Goal: Task Accomplishment & Management: Use online tool/utility

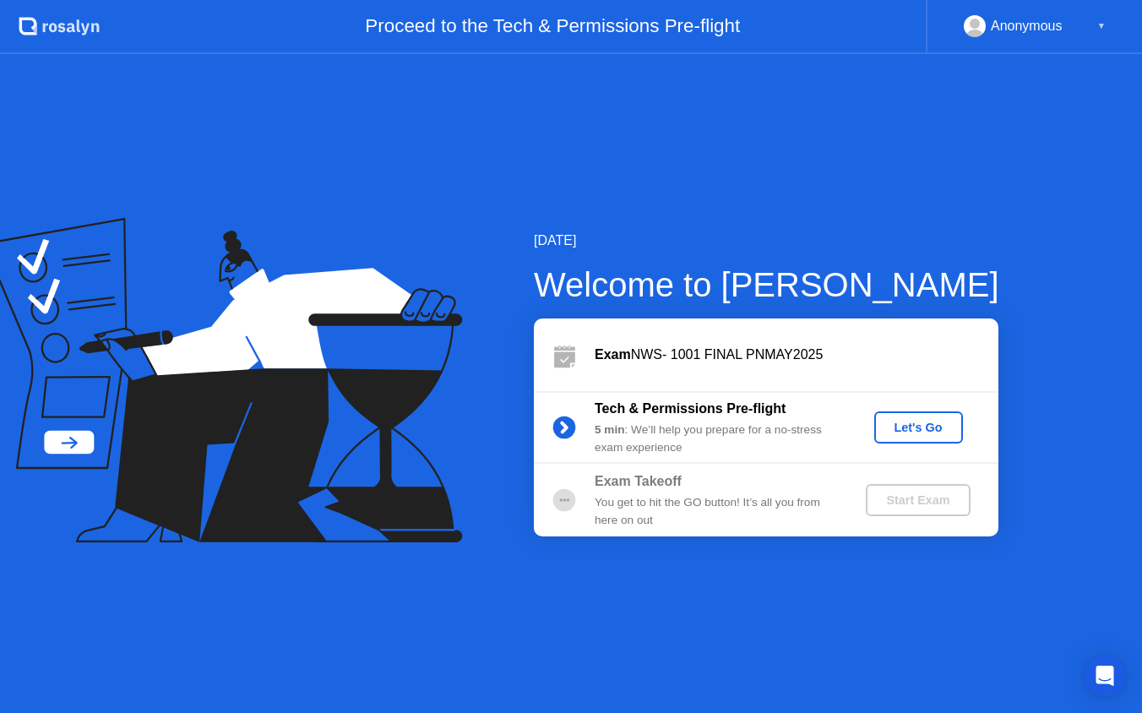
click at [892, 432] on div "Let's Go" at bounding box center [918, 428] width 75 height 14
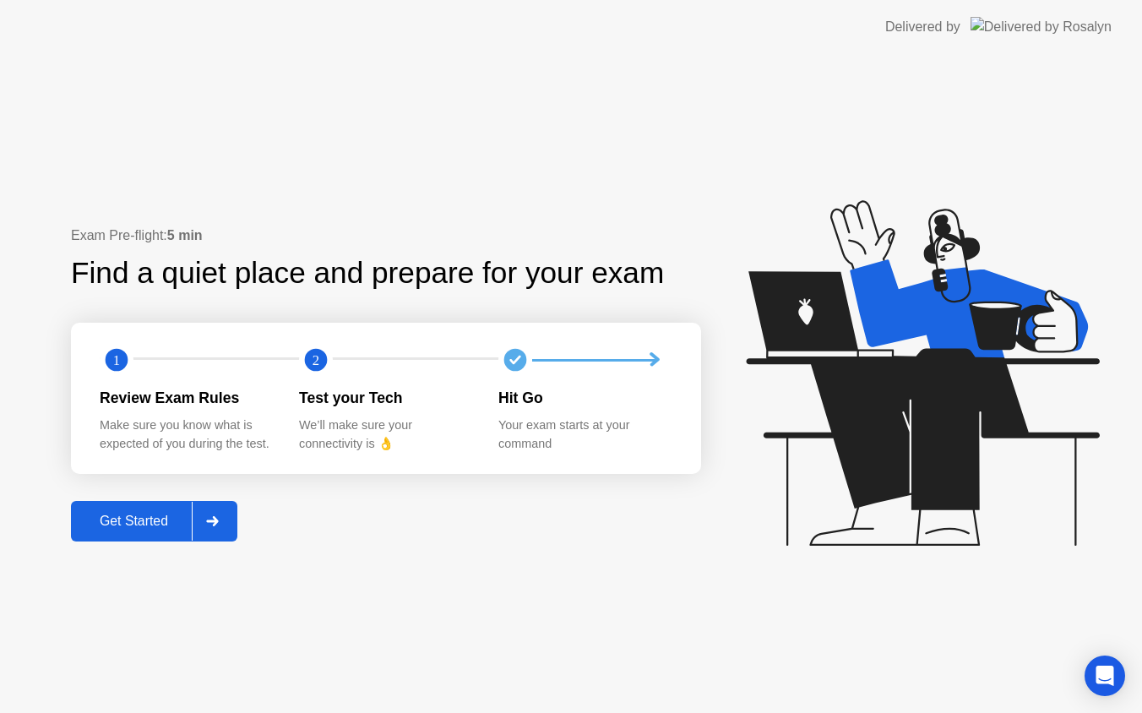
click at [92, 515] on div "Get Started" at bounding box center [134, 520] width 116 height 15
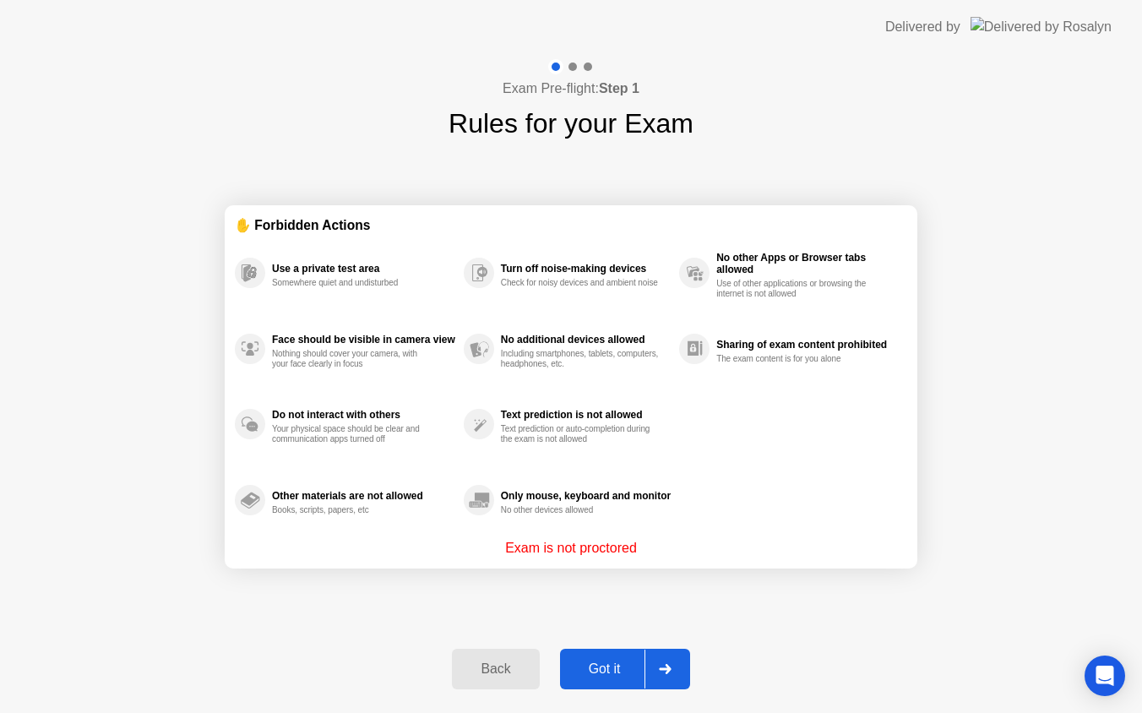
click at [600, 665] on div "Got it" at bounding box center [604, 668] width 79 height 15
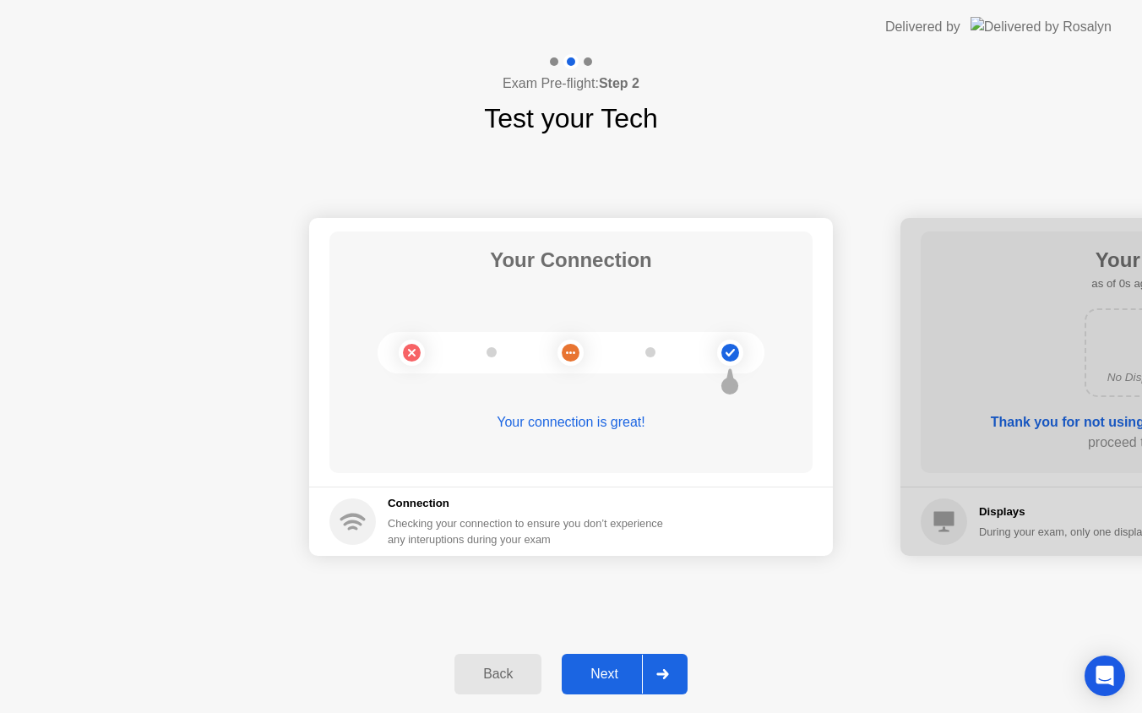
click at [607, 668] on div "Next" at bounding box center [604, 673] width 75 height 15
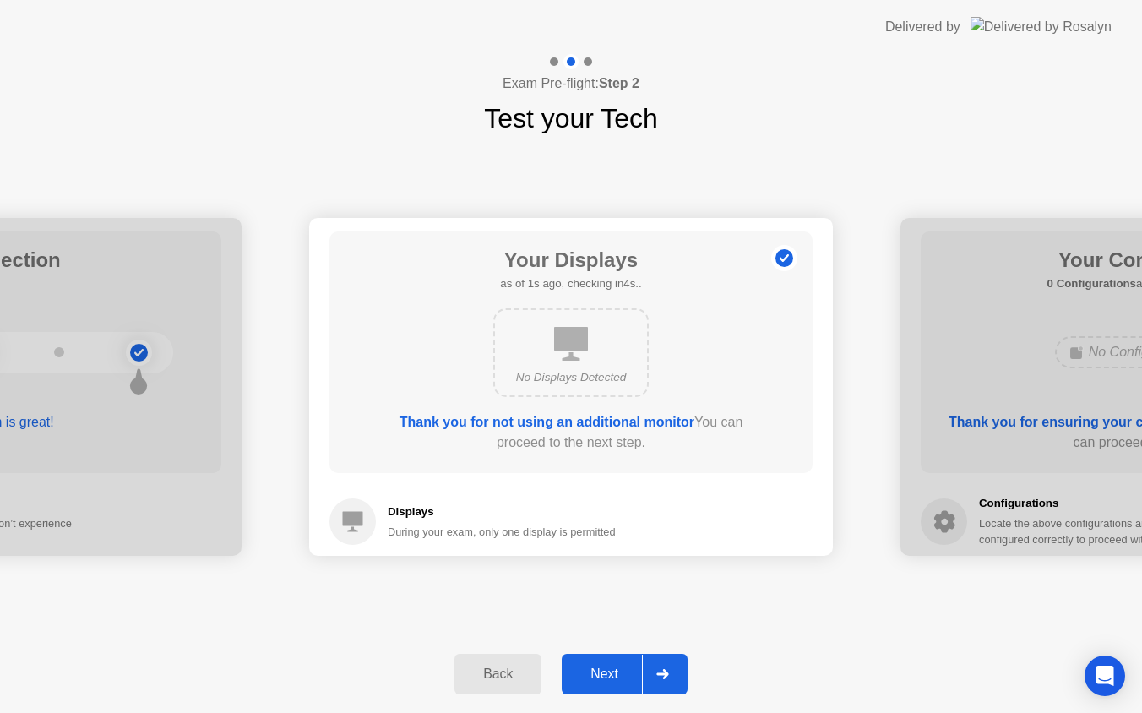
click at [607, 668] on div "Next" at bounding box center [604, 673] width 75 height 15
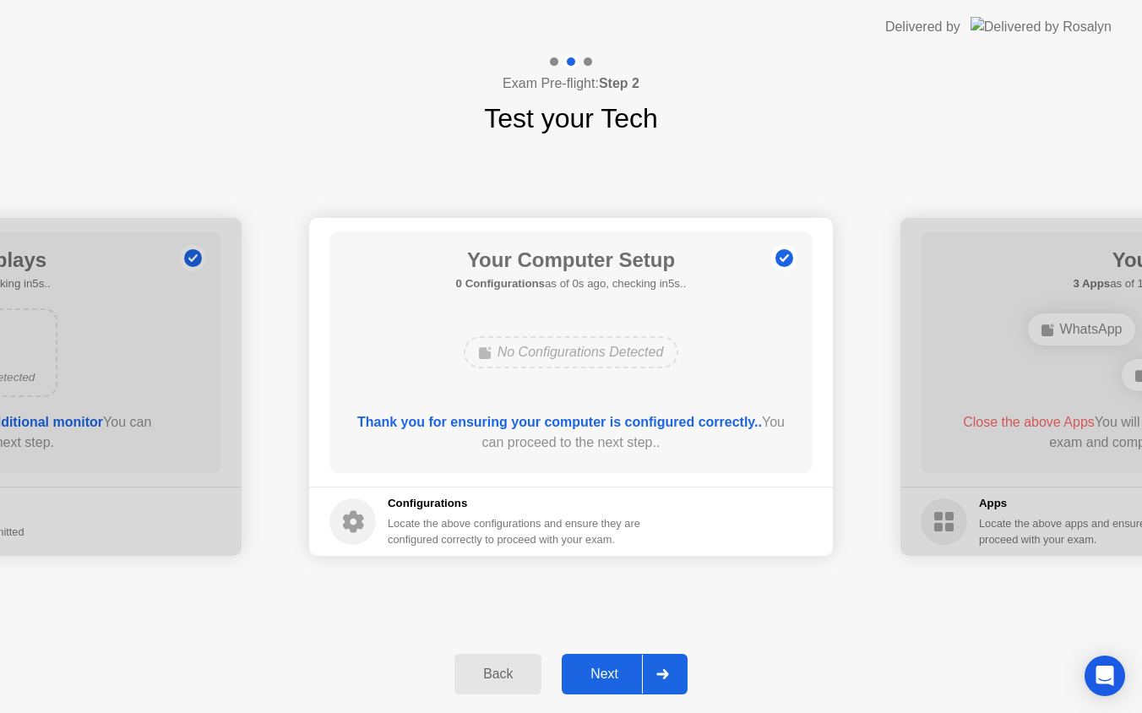
click at [607, 668] on div "Next" at bounding box center [604, 673] width 75 height 15
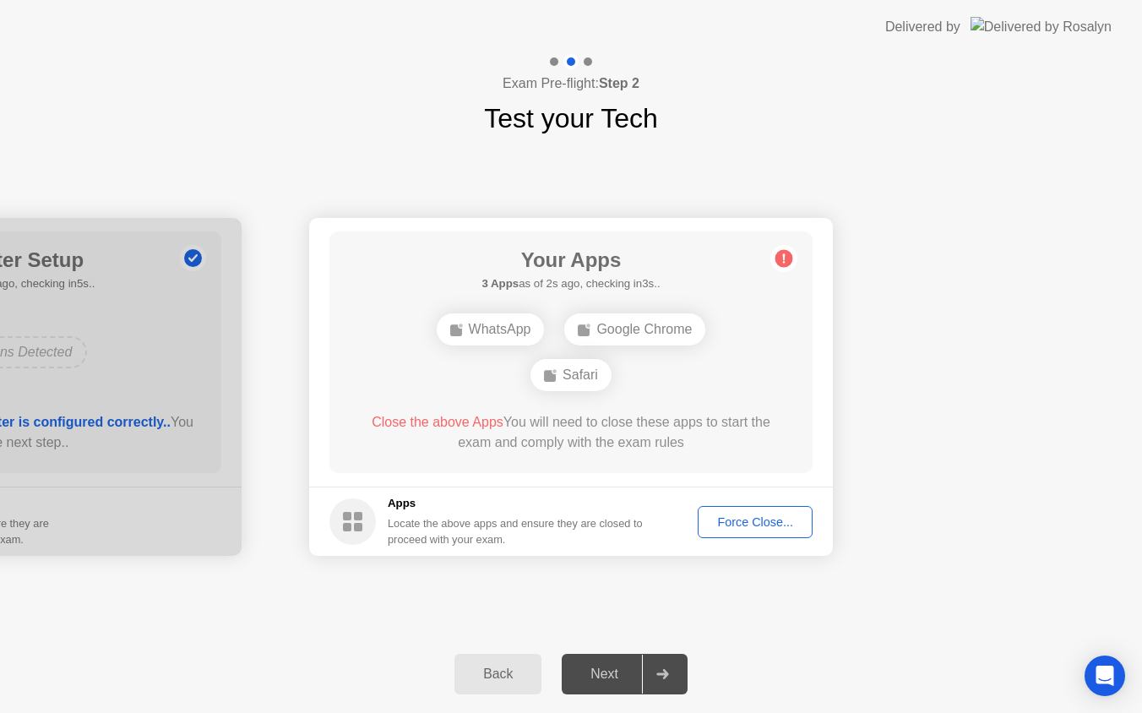
click at [750, 524] on div "Force Close..." at bounding box center [754, 522] width 103 height 14
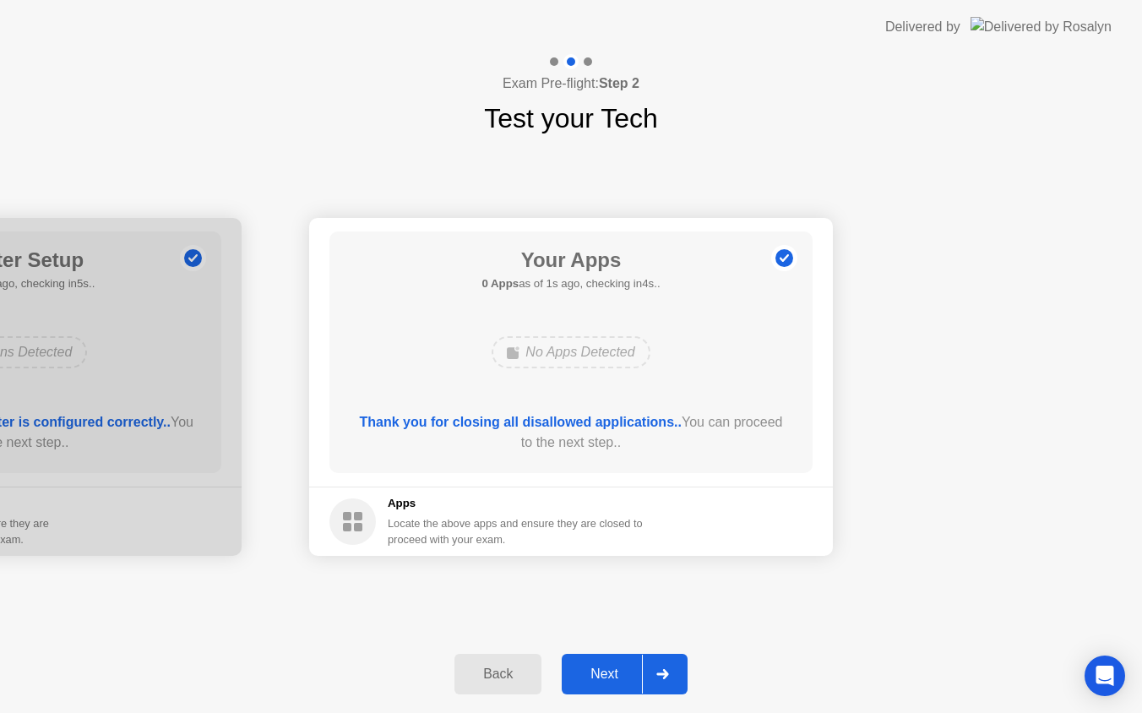
click at [612, 677] on div "Next" at bounding box center [604, 673] width 75 height 15
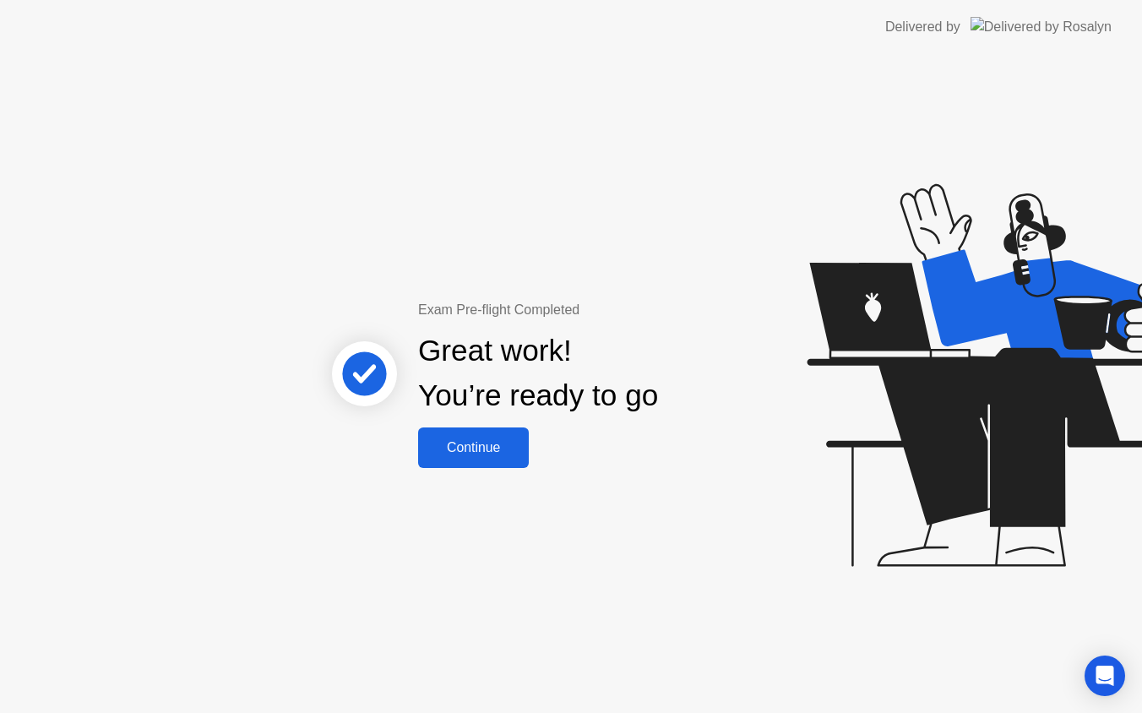
click at [468, 455] on div "Continue" at bounding box center [473, 447] width 100 height 15
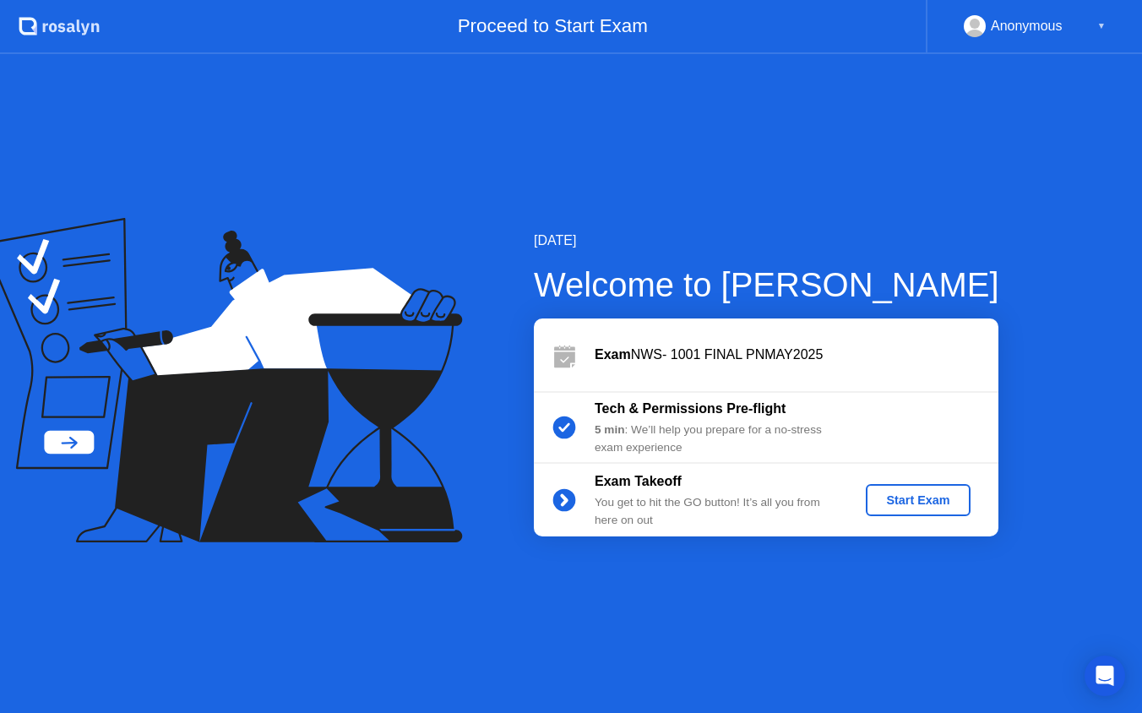
click at [949, 497] on div "Start Exam" at bounding box center [917, 500] width 90 height 14
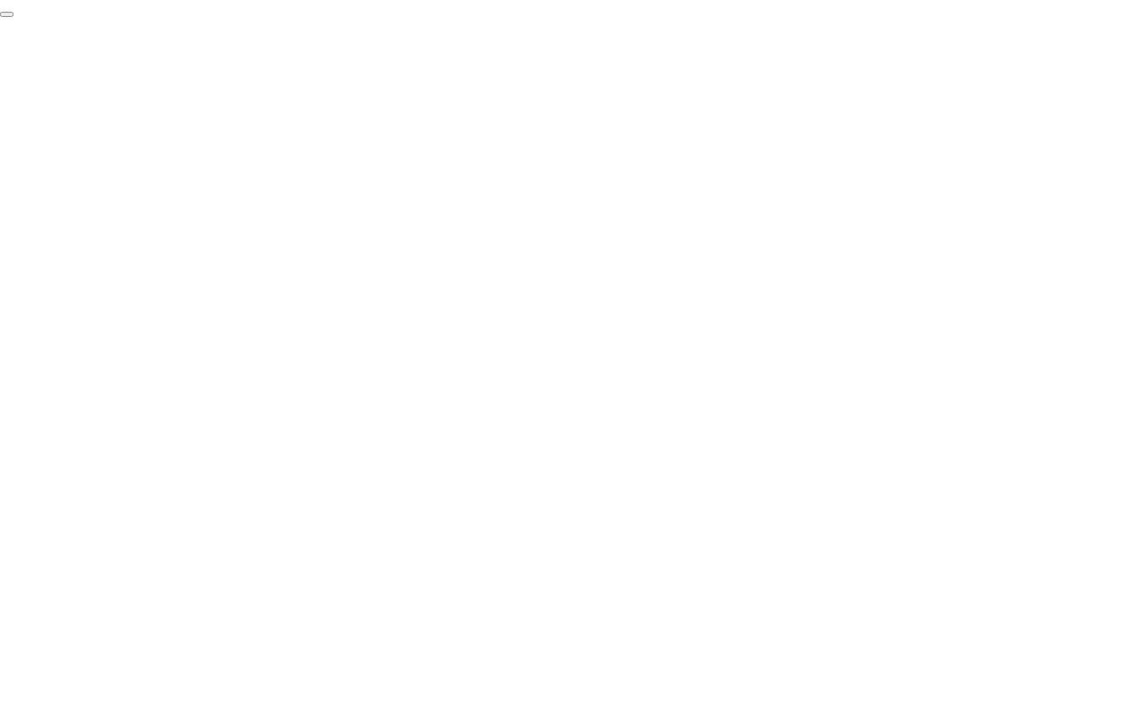
click div "End Proctoring Session"
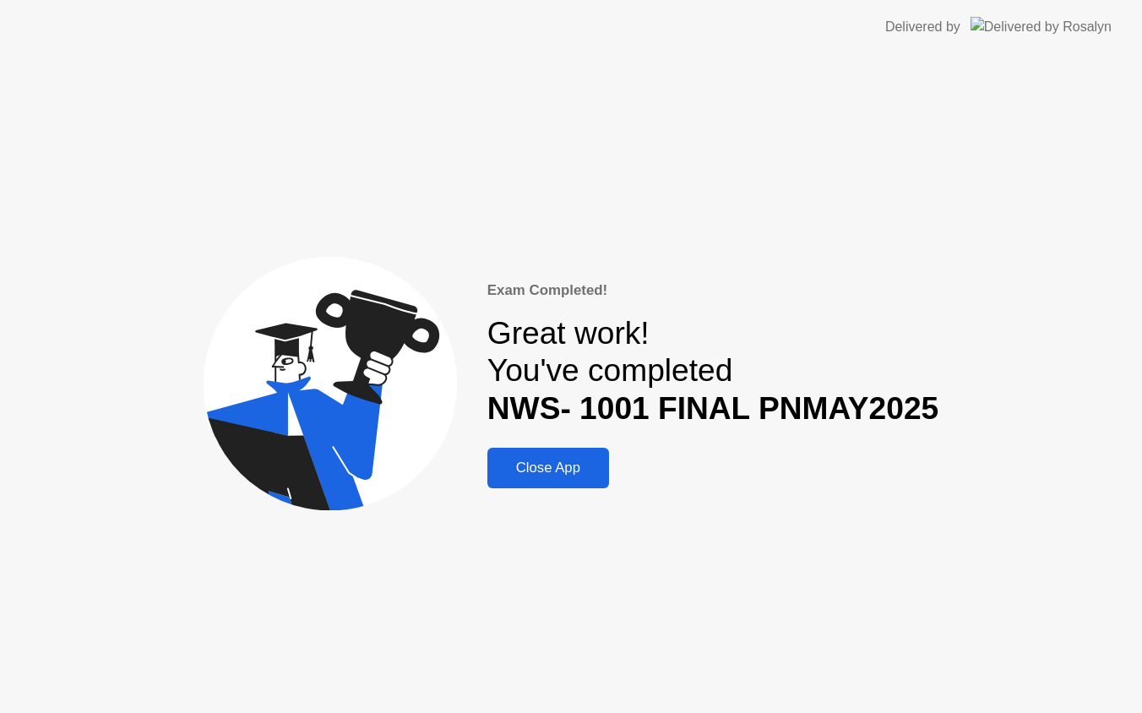
click at [579, 470] on div "Close App" at bounding box center [547, 467] width 111 height 17
